Goal: Download file/media

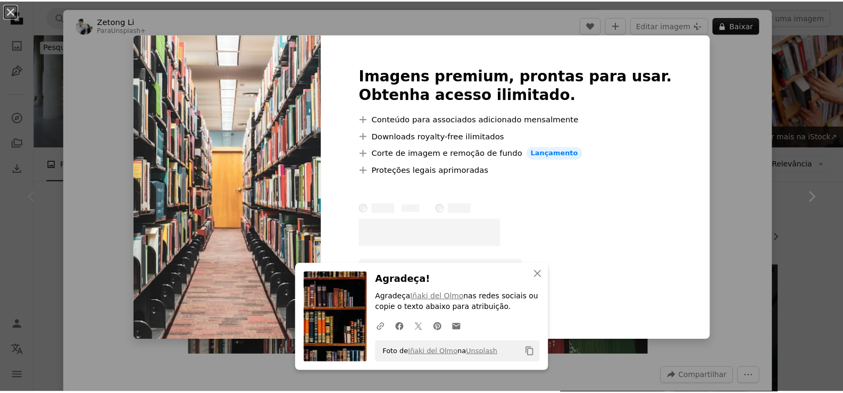
scroll to position [106, 0]
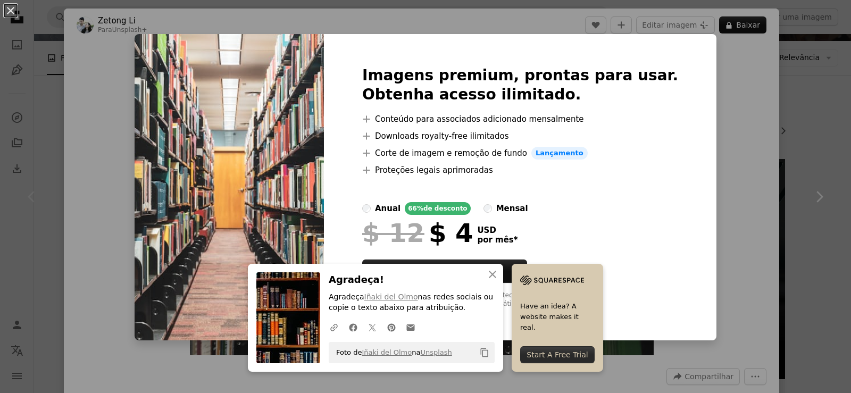
click at [797, 109] on div "An X shape An X shape Fechar Agradeça! Agradeça [PERSON_NAME] nas redes sociais…" at bounding box center [425, 196] width 851 height 393
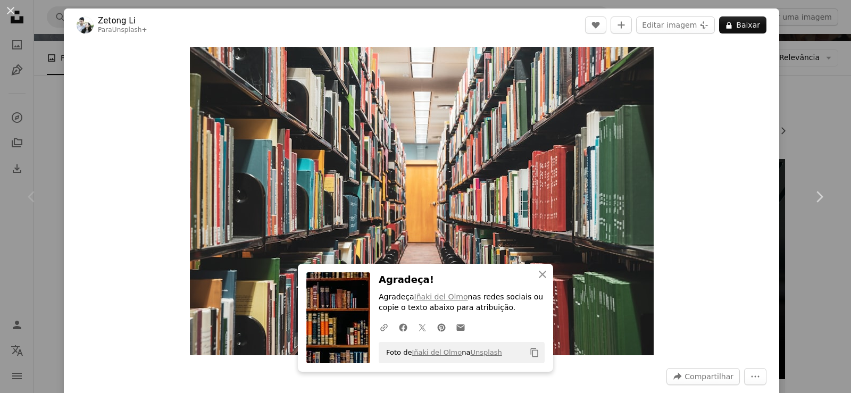
click at [797, 108] on div "An X shape Chevron left Chevron right An X shape Fechar Agradeça! Agradeça [PER…" at bounding box center [425, 196] width 851 height 393
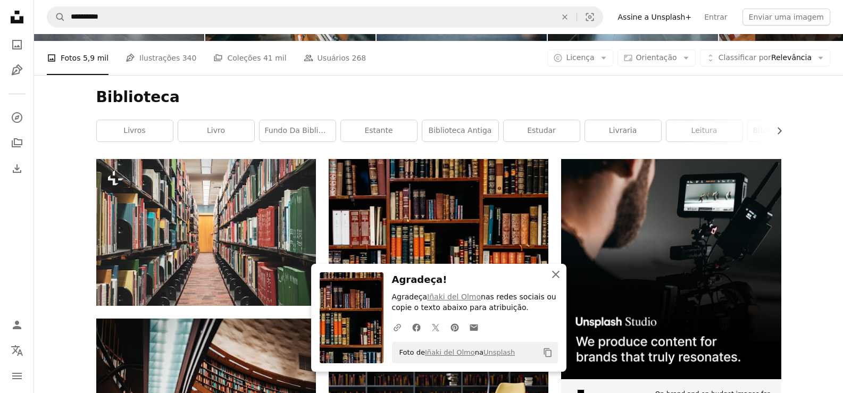
click at [550, 274] on icon "An X shape" at bounding box center [556, 274] width 13 height 13
